Goal: Information Seeking & Learning: Learn about a topic

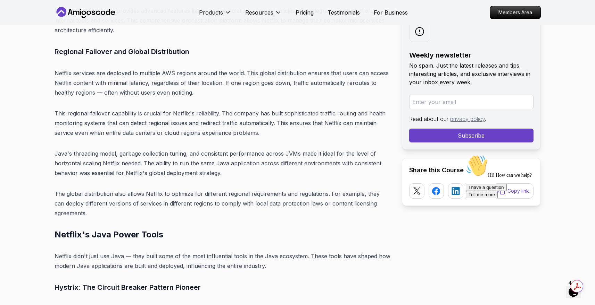
click at [300, 189] on p "The global distribution also allows Netflix to optimize for different regional …" at bounding box center [222, 203] width 336 height 29
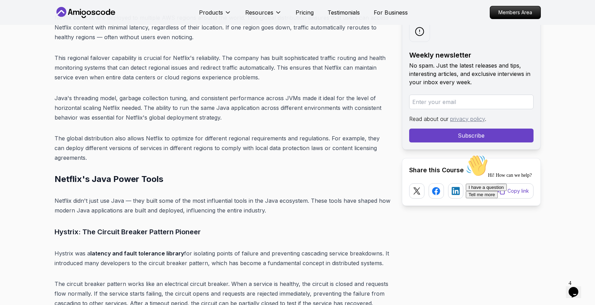
scroll to position [2361, 0]
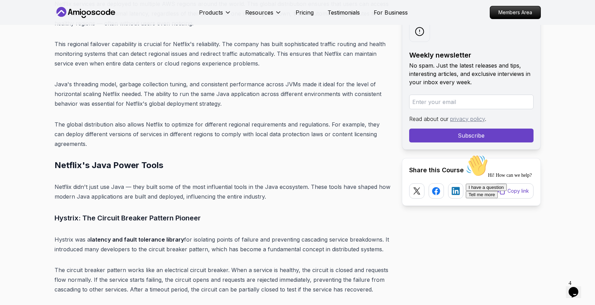
click at [300, 182] on p "Netflix didn't just use Java — they built some of the most influential tools in…" at bounding box center [222, 191] width 336 height 19
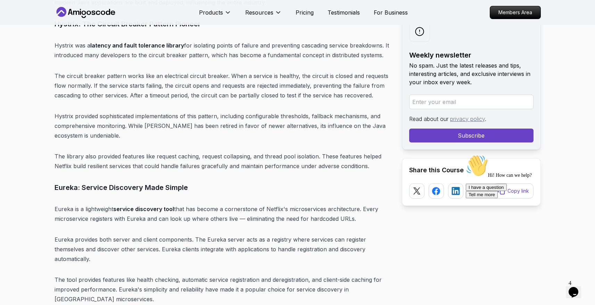
scroll to position [2569, 0]
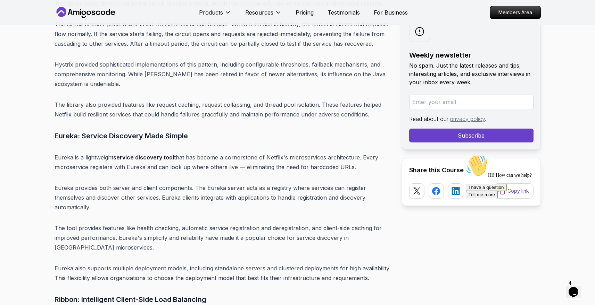
scroll to position [2611, 0]
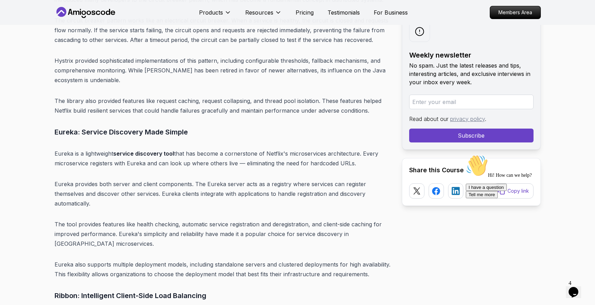
click at [228, 184] on p "Eureka provides both server and client components. The Eureka server acts as a …" at bounding box center [222, 193] width 336 height 29
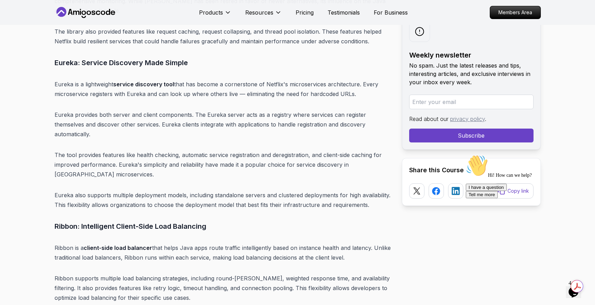
scroll to position [2694, 0]
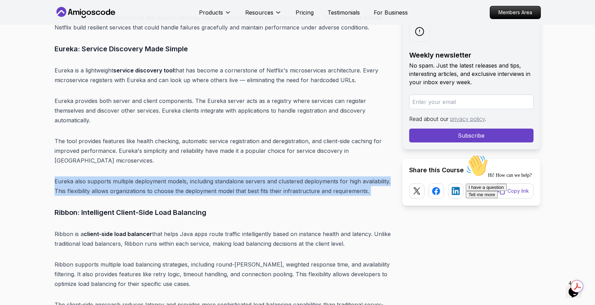
drag, startPoint x: 228, startPoint y: 184, endPoint x: 222, endPoint y: 154, distance: 29.8
click at [261, 207] on h3 "Ribbon: Intelligent Client-Side Load Balancing" at bounding box center [222, 212] width 336 height 11
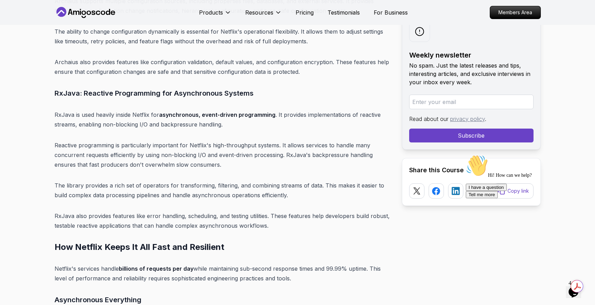
scroll to position [3124, 0]
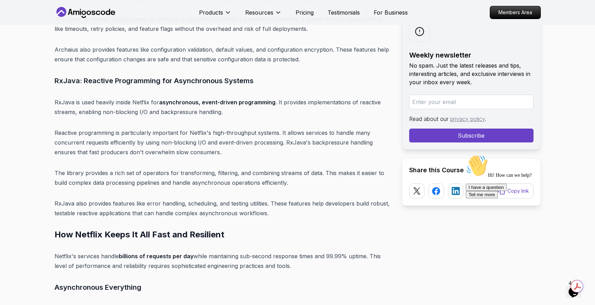
click at [311, 199] on p "RxJava also provides features like error handling, scheduling, and testing util…" at bounding box center [222, 208] width 336 height 19
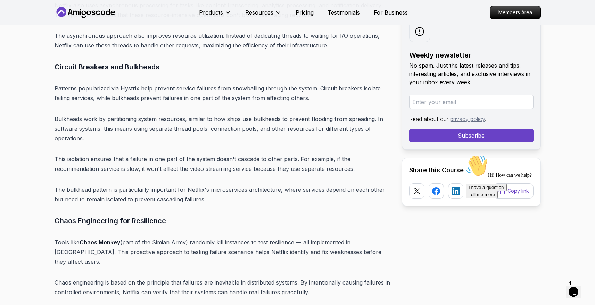
scroll to position [3513, 0]
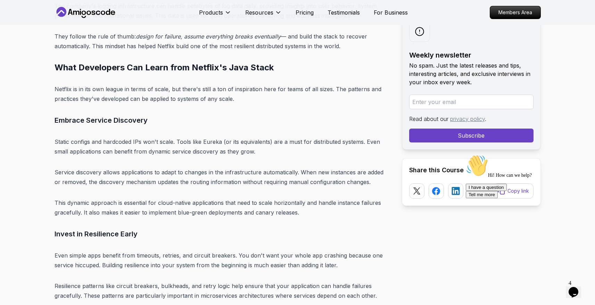
scroll to position [3985, 0]
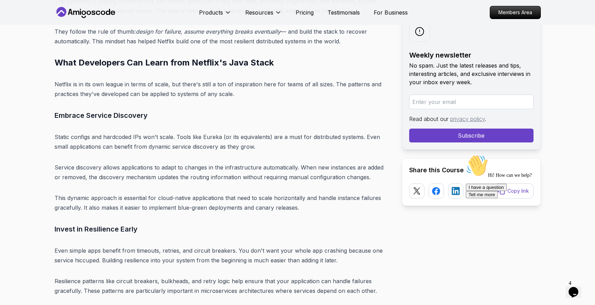
click at [366, 193] on p "This dynamic approach is essential for cloud-native applications that need to s…" at bounding box center [222, 202] width 336 height 19
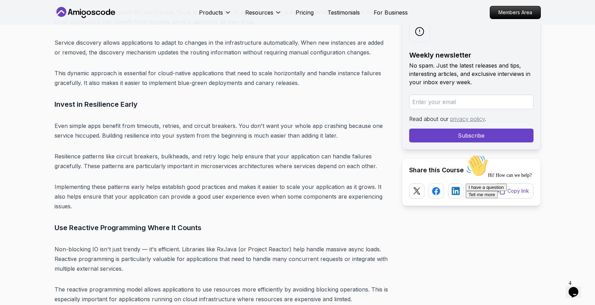
scroll to position [4124, 0]
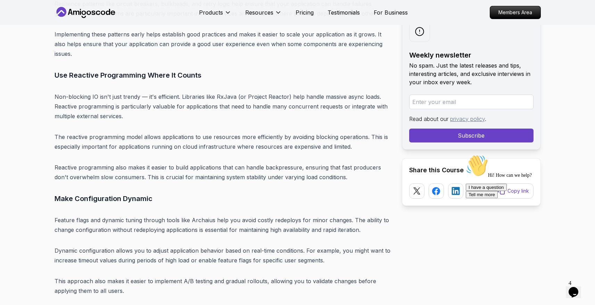
scroll to position [4277, 0]
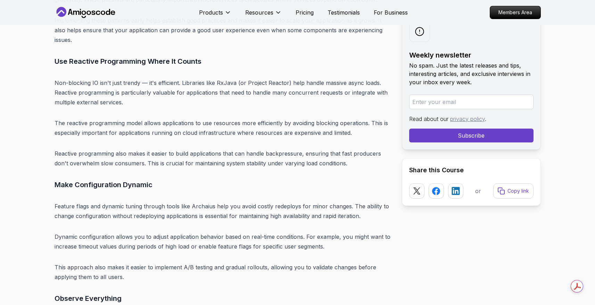
click at [314, 202] on p "Feature flags and dynamic tuning through tools like Archaius help you avoid cos…" at bounding box center [222, 211] width 336 height 19
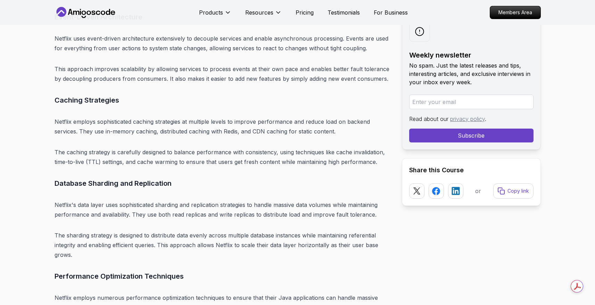
scroll to position [4749, 0]
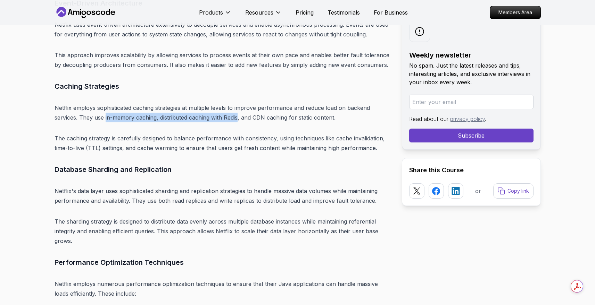
drag, startPoint x: 239, startPoint y: 89, endPoint x: 105, endPoint y: 91, distance: 133.7
click at [105, 103] on p "Netflix employs sophisticated caching strategies at multiple levels to improve …" at bounding box center [222, 112] width 336 height 19
copy p "in-memory caching, distributed caching with Redis"
